Goal: Contribute content: Add original content to the website for others to see

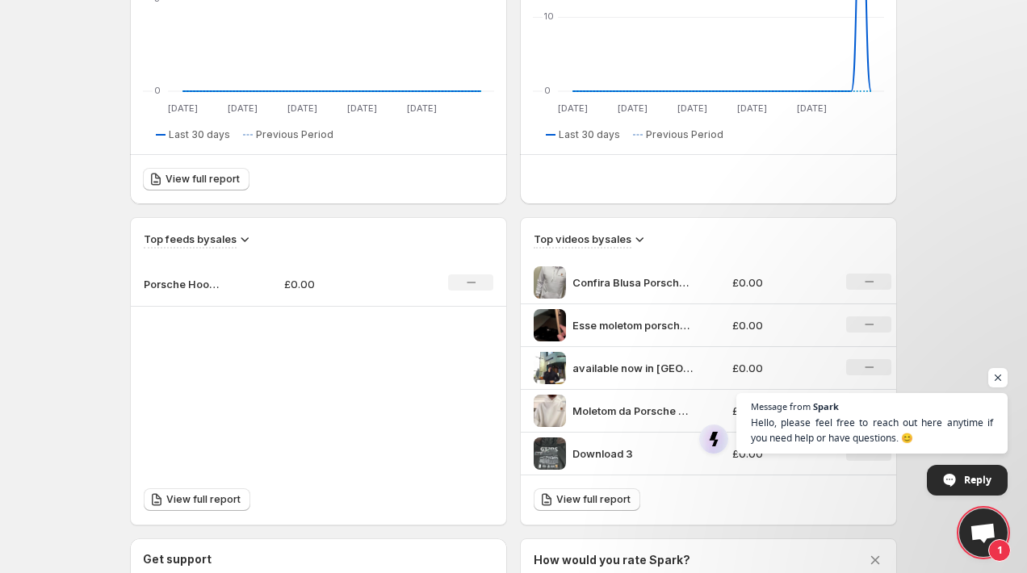
scroll to position [439, 0]
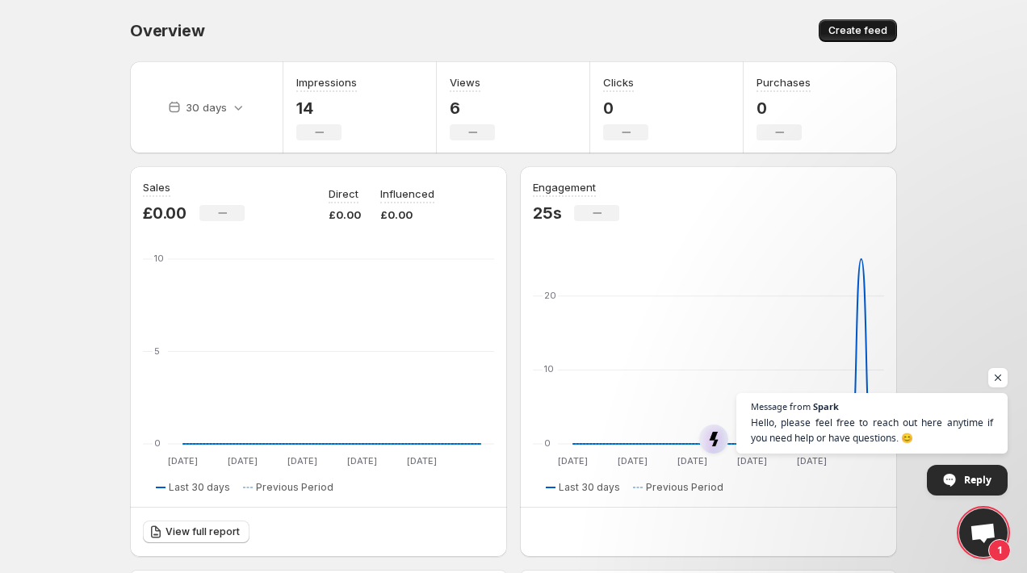
click at [844, 31] on span "Create feed" at bounding box center [857, 30] width 59 height 13
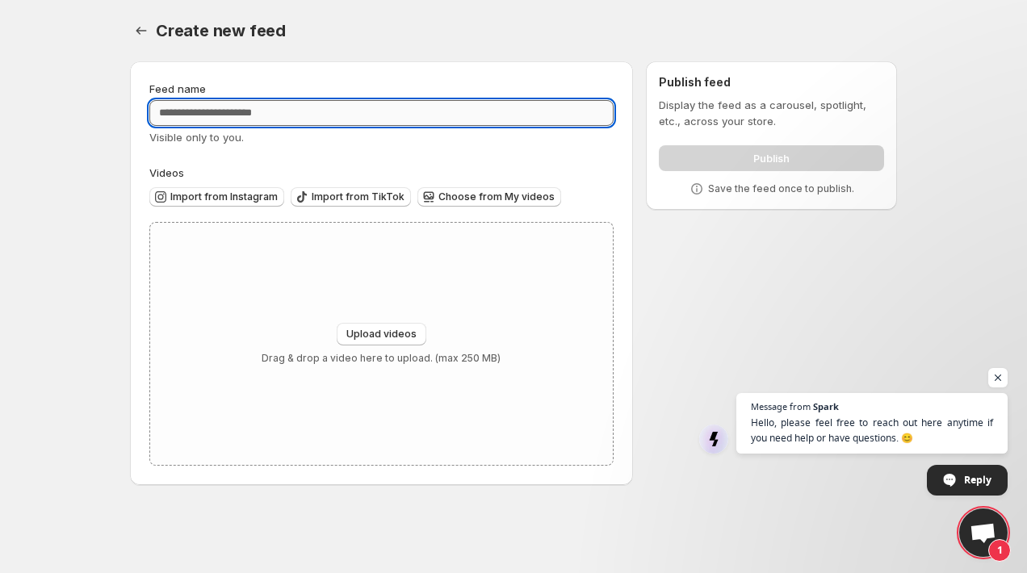
click at [316, 114] on input "Feed name" at bounding box center [381, 113] width 464 height 26
type input "******"
